Goal: Task Accomplishment & Management: Use online tool/utility

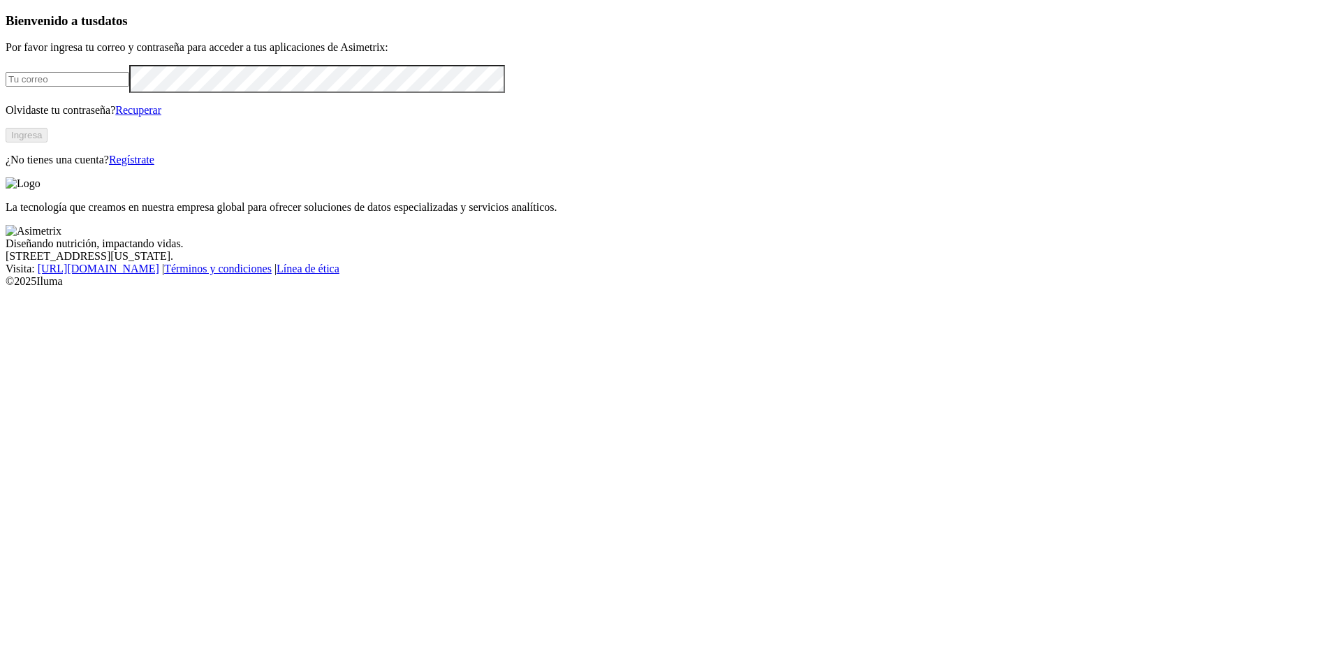
type input "[EMAIL_ADDRESS][DOMAIN_NAME]"
click at [47, 142] on button "Ingresa" at bounding box center [27, 135] width 42 height 15
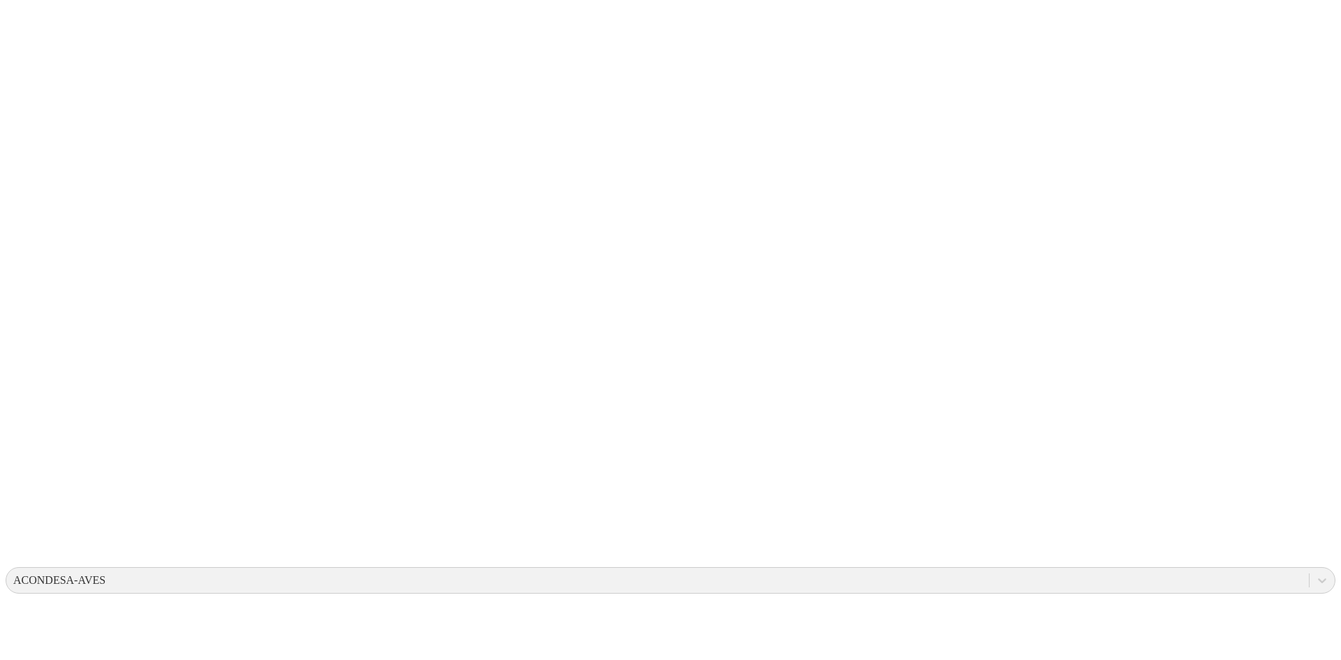
type input "2 de septiembre 2025"
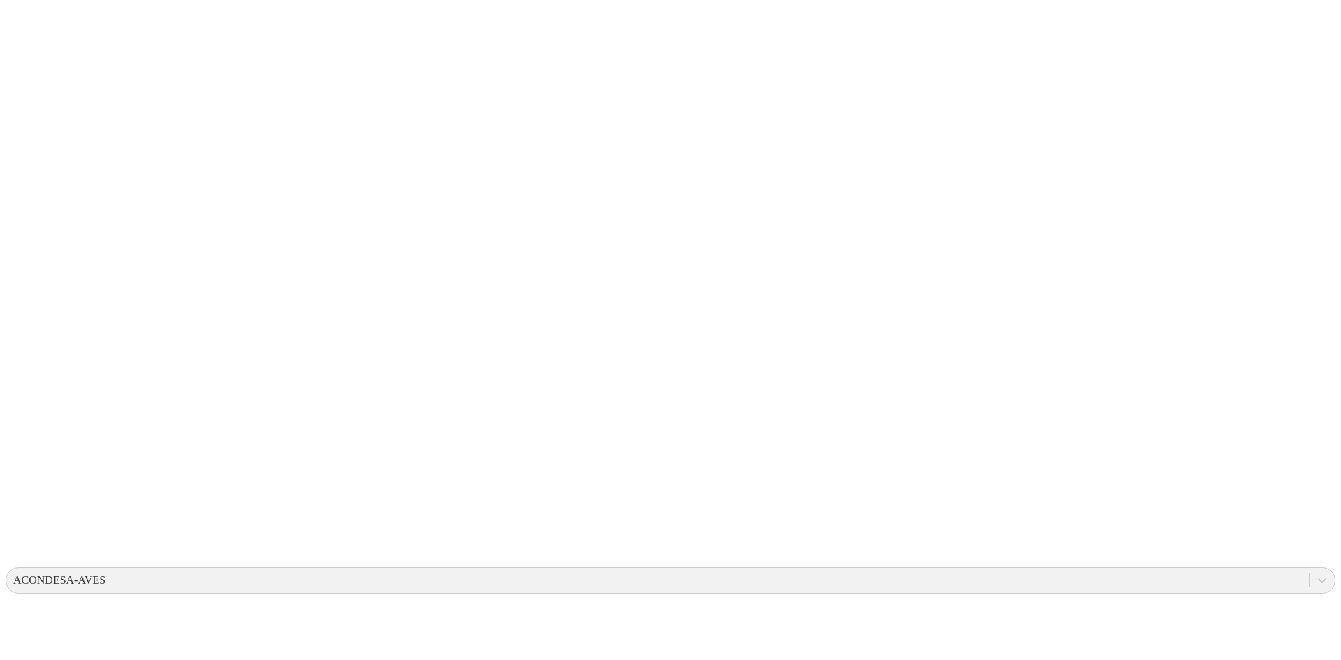
type input "2 de septiembre 2025"
